Goal: Task Accomplishment & Management: Complete application form

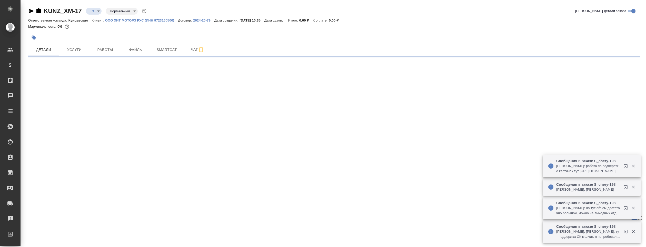
select select "RU"
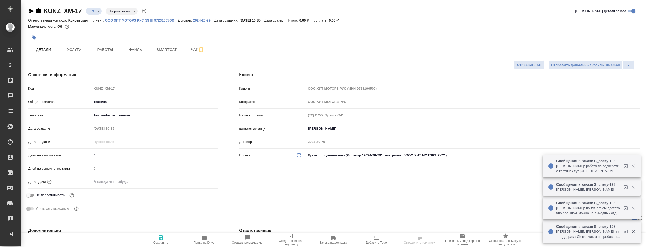
type textarea "x"
type input "[PERSON_NAME]"
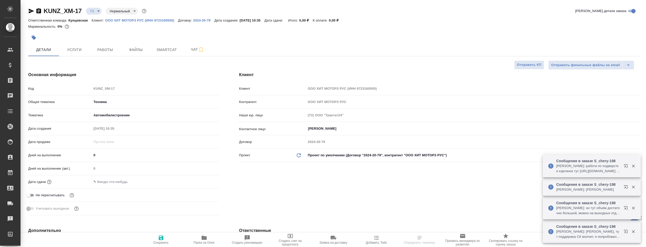
type textarea "x"
click at [202, 238] on icon "button" at bounding box center [204, 238] width 5 height 4
type textarea "x"
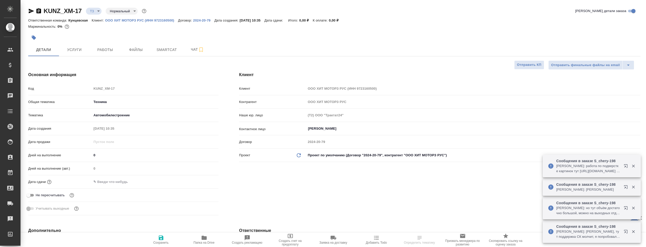
type textarea "x"
select select "RU"
type textarea "x"
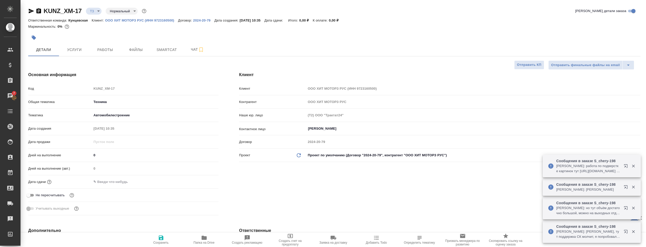
type textarea "x"
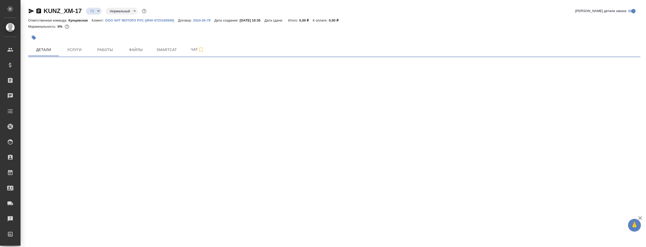
select select "RU"
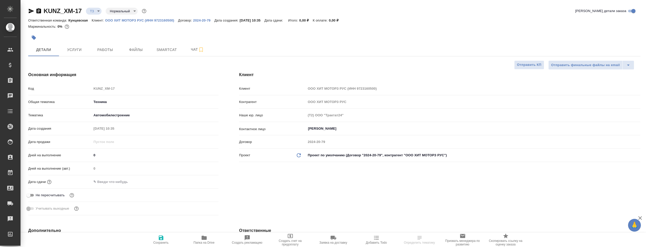
type textarea "x"
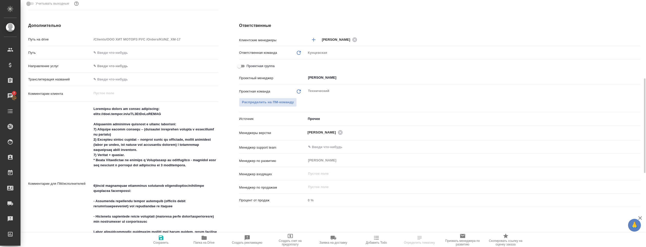
scroll to position [231, 0]
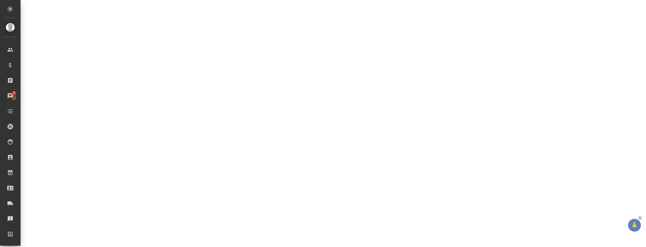
select select "RU"
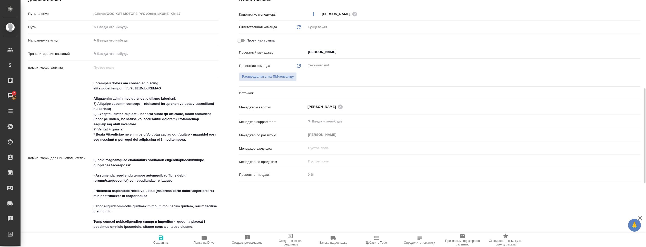
type textarea "x"
drag, startPoint x: 95, startPoint y: 115, endPoint x: 176, endPoint y: 126, distance: 82.2
click at [176, 126] on textarea at bounding box center [155, 158] width 126 height 158
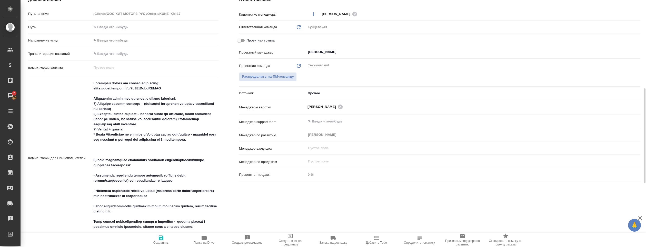
click at [126, 171] on textarea at bounding box center [155, 158] width 127 height 158
type textarea "x"
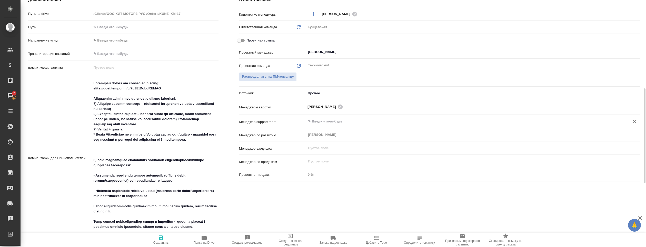
type textarea "x"
click at [73, 97] on div "Комментарии для ПМ/исполнителей x" at bounding box center [123, 158] width 190 height 160
click at [124, 89] on textarea at bounding box center [155, 158] width 127 height 158
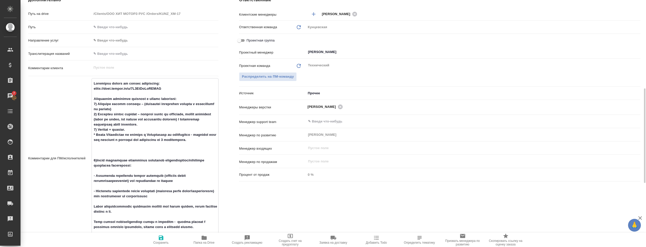
click at [124, 89] on textarea at bounding box center [155, 158] width 126 height 158
click at [98, 88] on textarea at bounding box center [155, 158] width 126 height 158
click at [166, 88] on textarea at bounding box center [155, 158] width 126 height 158
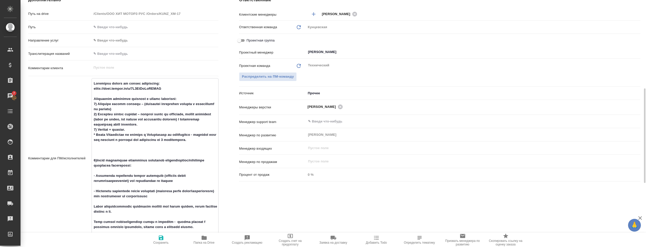
type textarea "x"
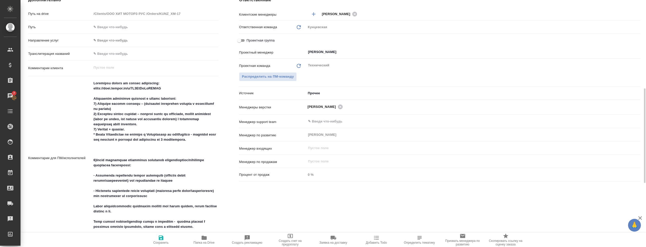
type textarea "x"
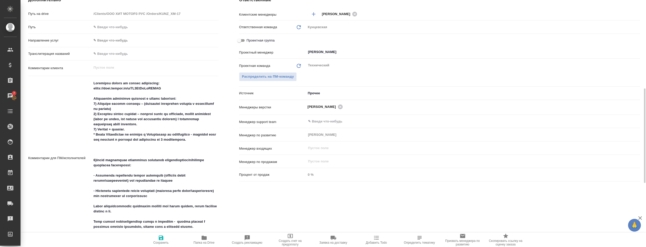
type textarea "x"
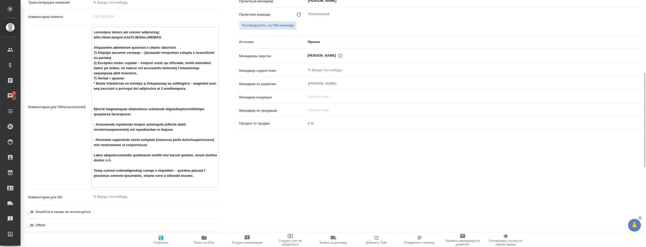
scroll to position [308, 0]
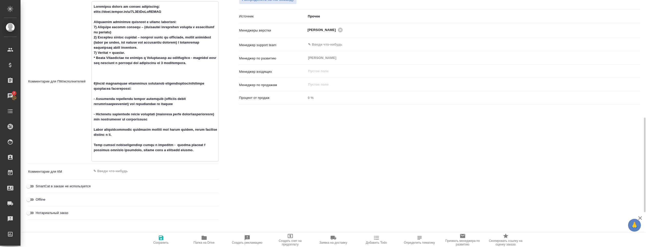
drag, startPoint x: 103, startPoint y: 27, endPoint x: 131, endPoint y: 34, distance: 28.7
click at [138, 33] on textarea at bounding box center [155, 81] width 126 height 158
type textarea "x"
click at [213, 9] on textarea at bounding box center [155, 81] width 127 height 158
